Goal: Manage account settings

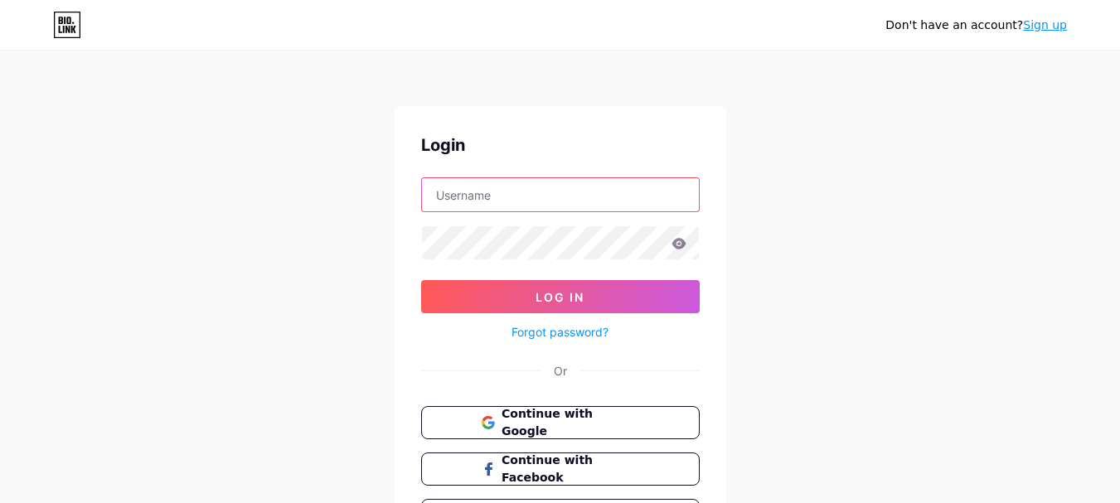
click at [541, 201] on input "text" at bounding box center [560, 194] width 277 height 33
paste input "[EMAIL_ADDRESS][DOMAIN_NAME]"
type input "[EMAIL_ADDRESS][DOMAIN_NAME]"
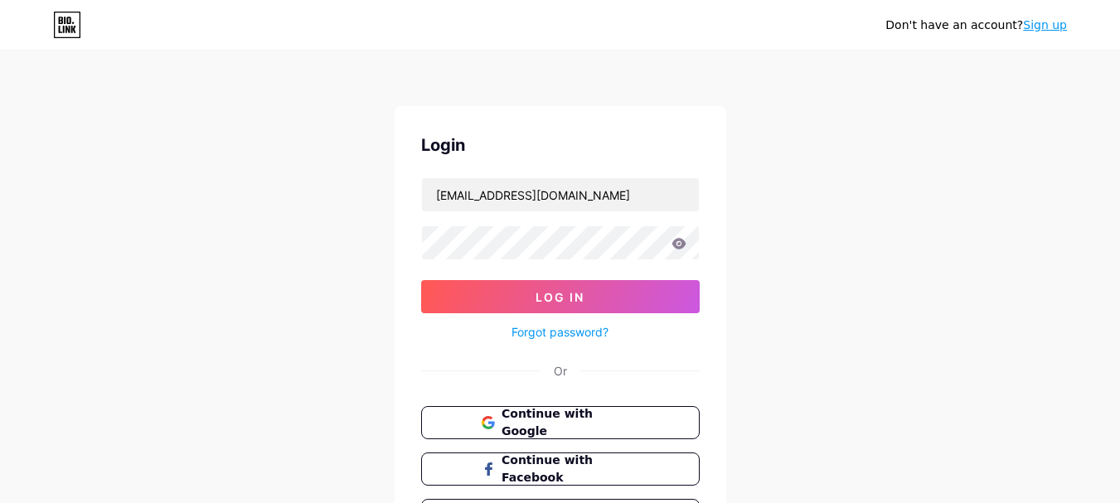
click at [682, 247] on icon at bounding box center [678, 243] width 14 height 11
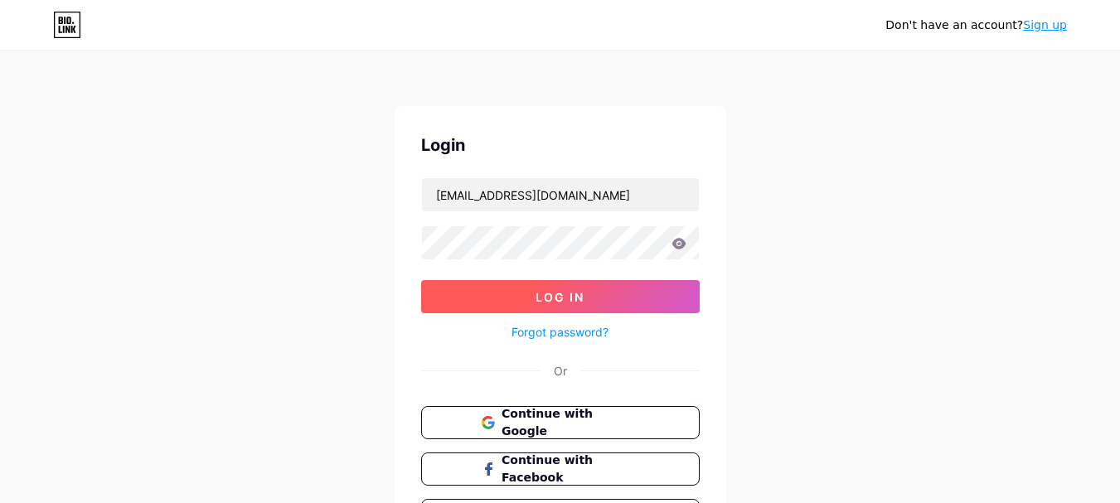
click at [567, 302] on span "Log In" at bounding box center [559, 297] width 49 height 14
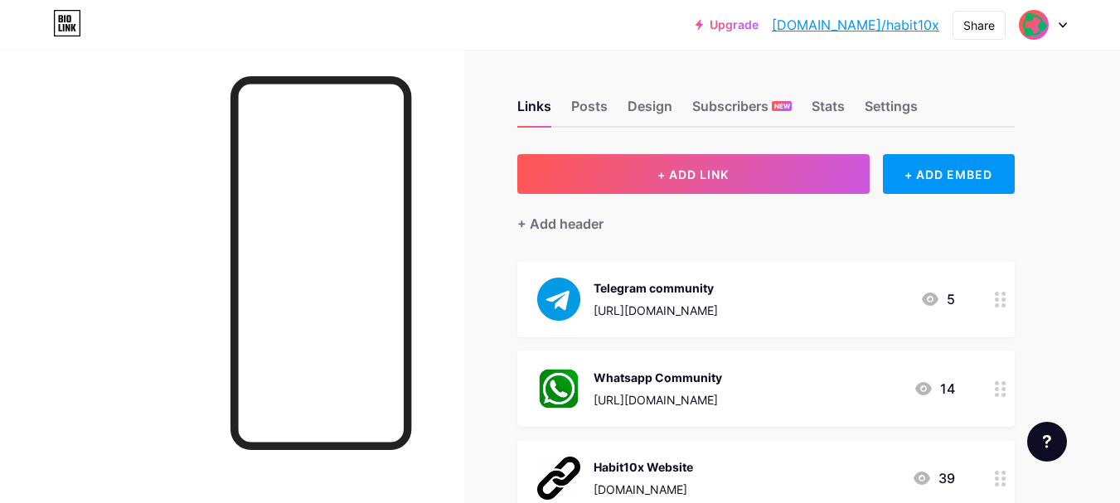
click at [908, 21] on link "[DOMAIN_NAME]/habit10x" at bounding box center [855, 25] width 167 height 20
click at [632, 109] on div "Design" at bounding box center [650, 111] width 45 height 30
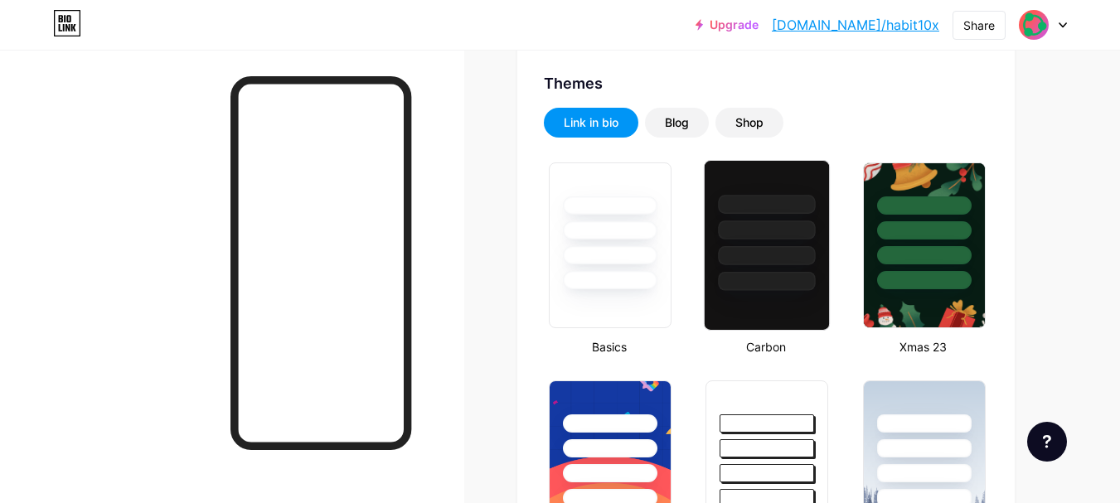
scroll to position [333, 0]
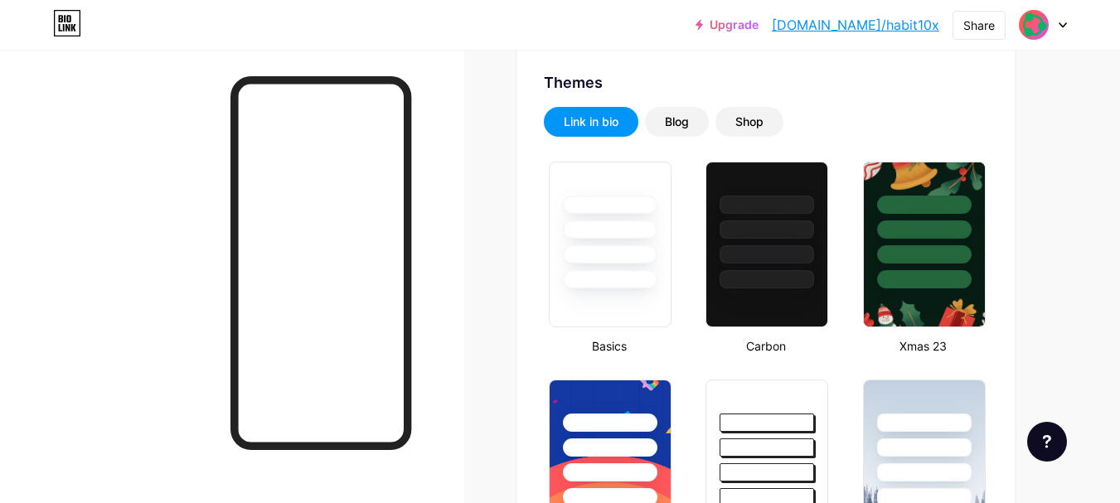
type input "#009b54"
type input "#000000"
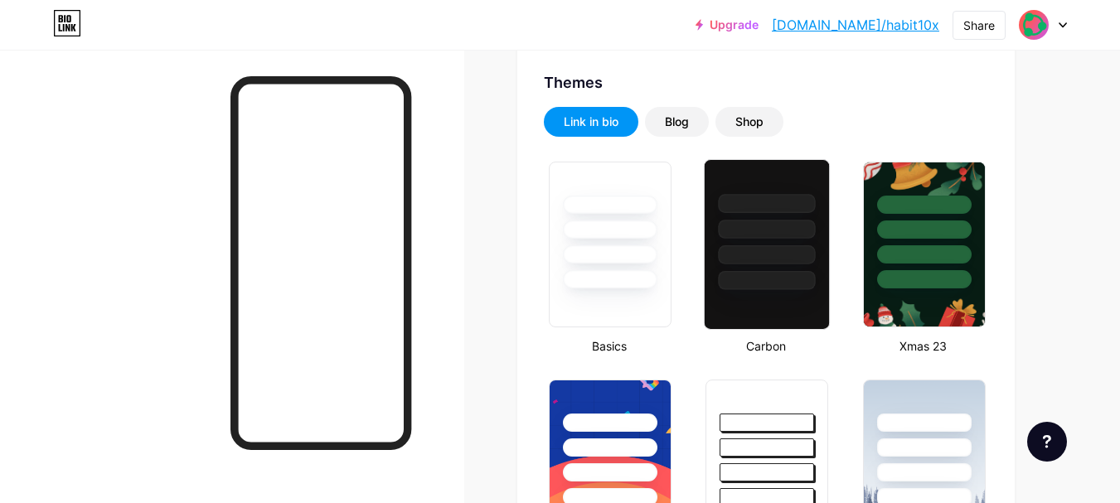
click at [758, 255] on div at bounding box center [767, 254] width 97 height 19
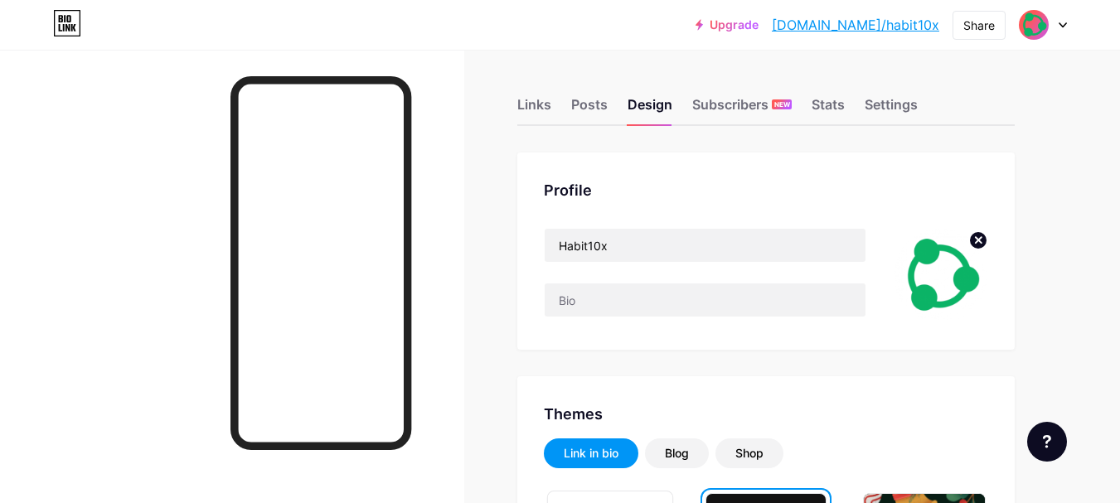
scroll to position [0, 0]
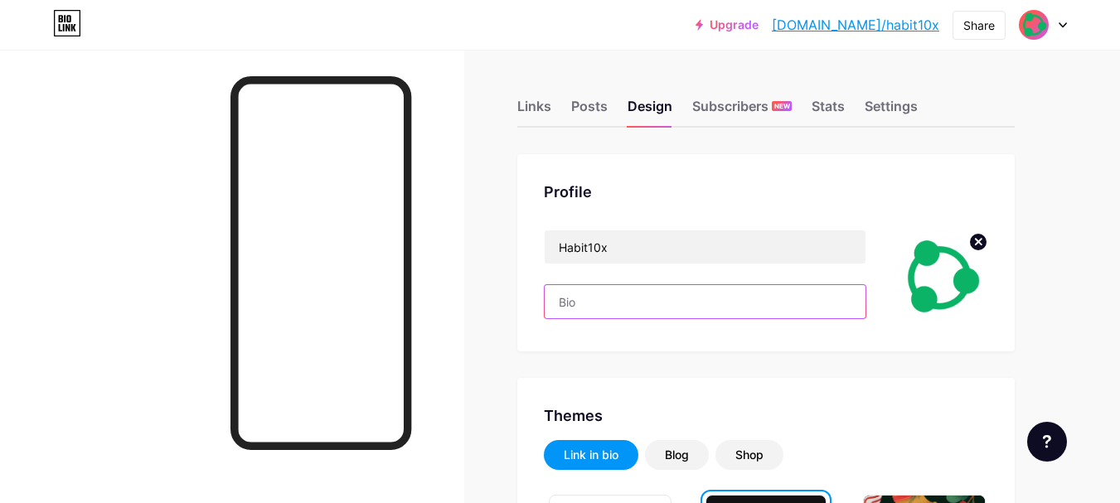
click at [622, 293] on input "text" at bounding box center [705, 301] width 321 height 33
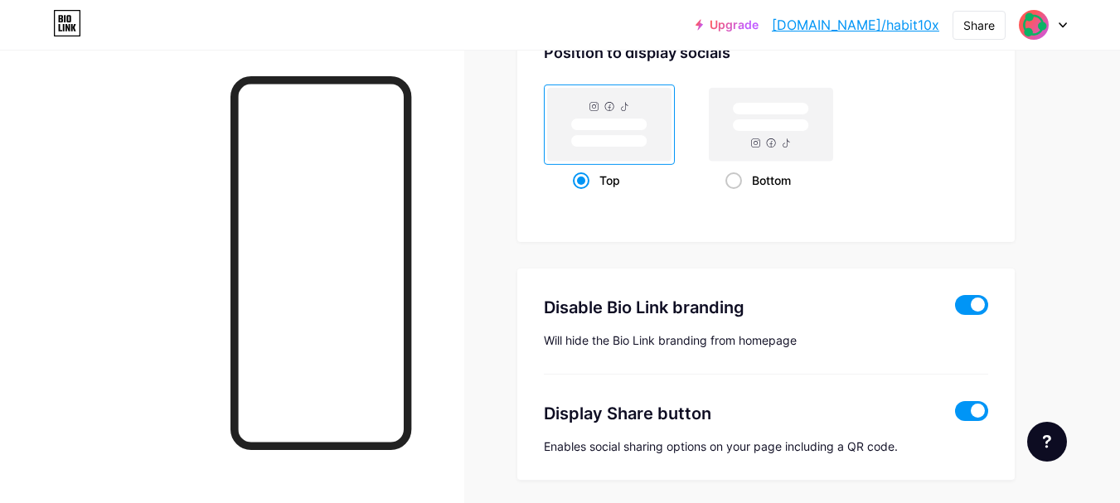
scroll to position [2305, 0]
